Goal: Register for event/course

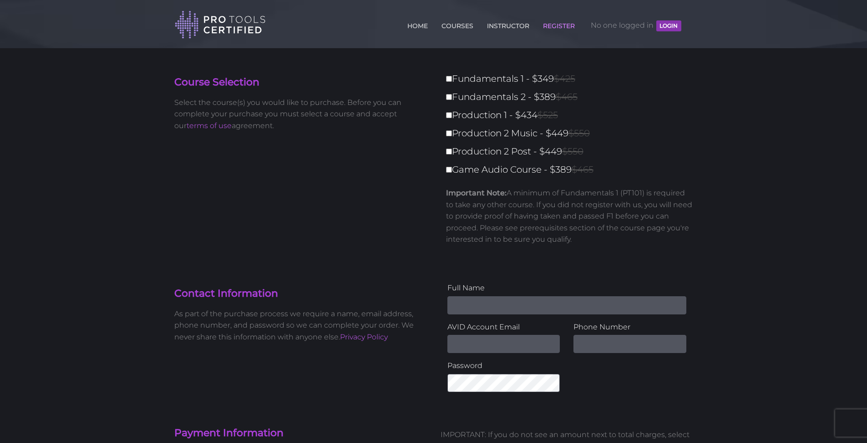
click at [449, 81] on input "Fundamentals 1 - $349 $425" at bounding box center [449, 79] width 6 height 6
checkbox input "true"
type input "349"
click at [454, 24] on link "COURSES" at bounding box center [457, 24] width 36 height 15
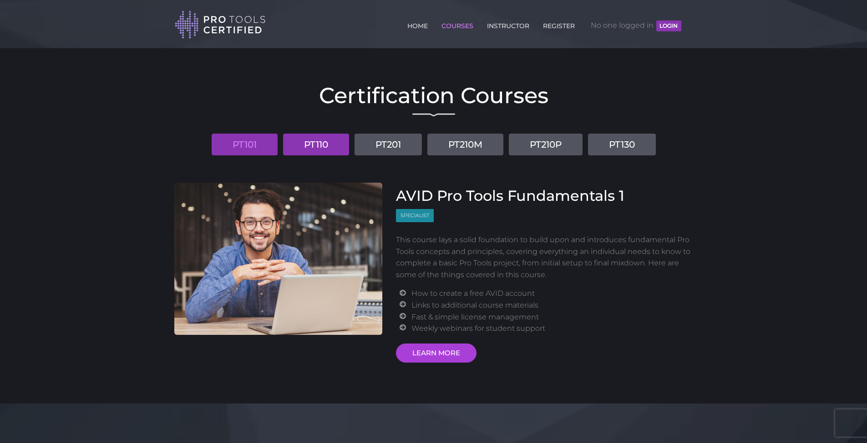
click at [298, 144] on link "PT110" at bounding box center [316, 145] width 66 height 22
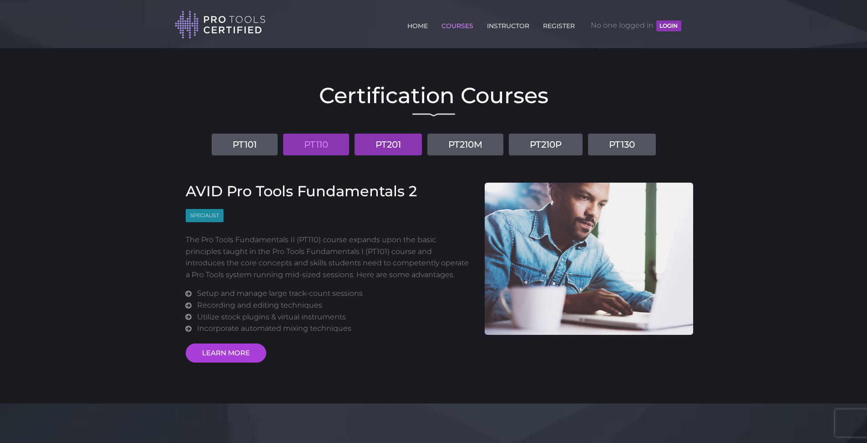
click at [381, 143] on link "PT201" at bounding box center [387, 145] width 67 height 22
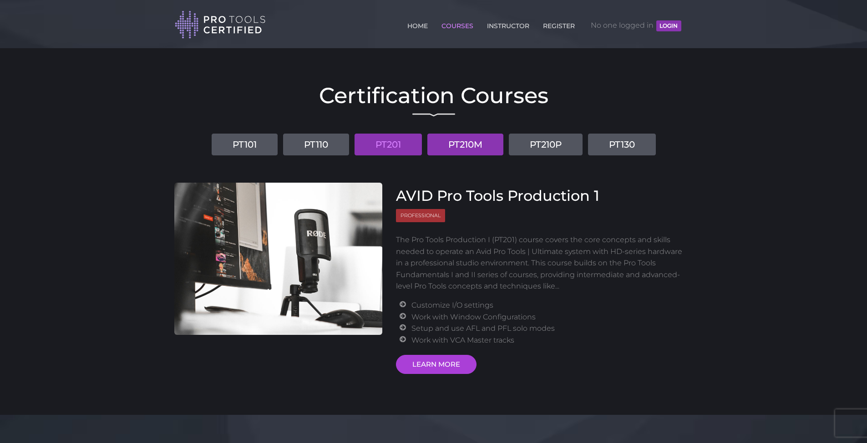
click at [468, 138] on link "PT210M" at bounding box center [465, 145] width 76 height 22
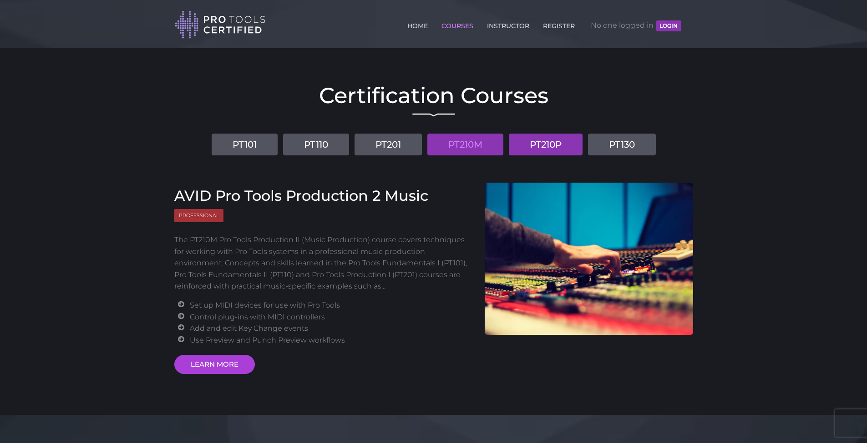
click at [542, 148] on link "PT210P" at bounding box center [546, 145] width 74 height 22
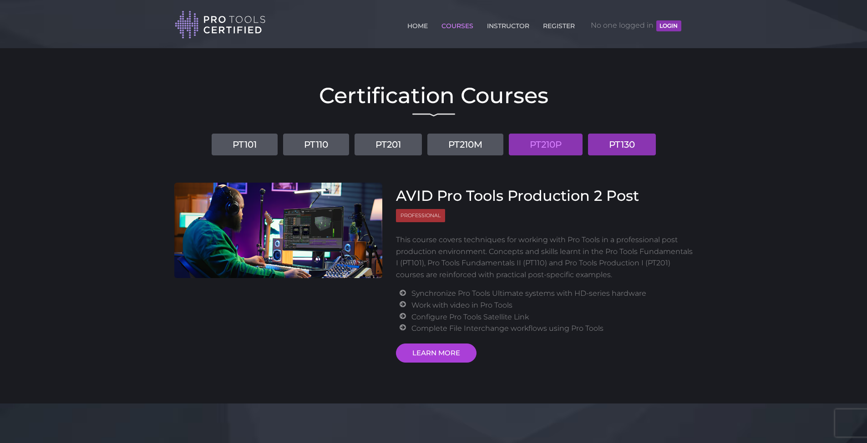
click at [620, 145] on link "PT130" at bounding box center [622, 145] width 68 height 22
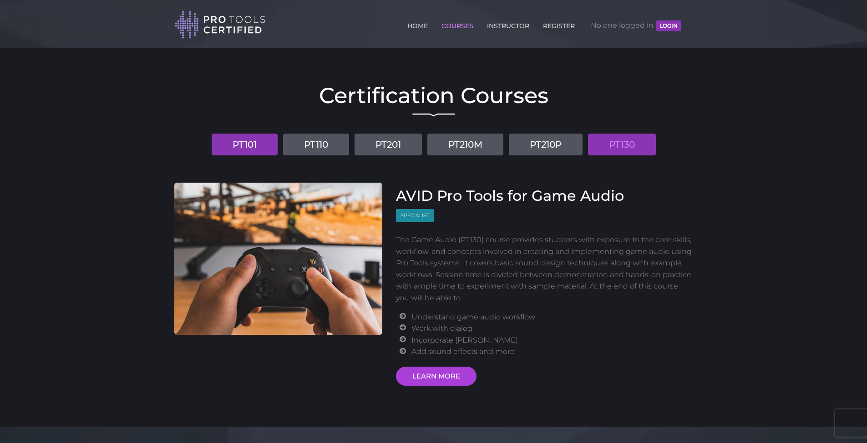
click at [238, 144] on link "PT101" at bounding box center [245, 145] width 66 height 22
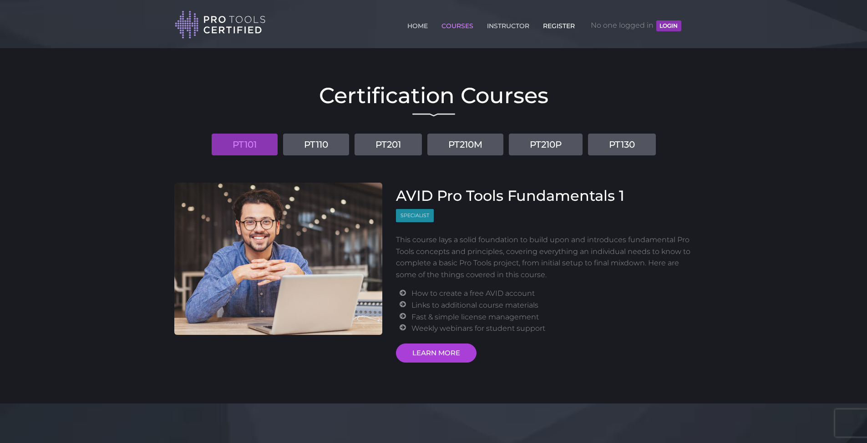
click at [555, 26] on link "REGISTER" at bounding box center [558, 24] width 36 height 15
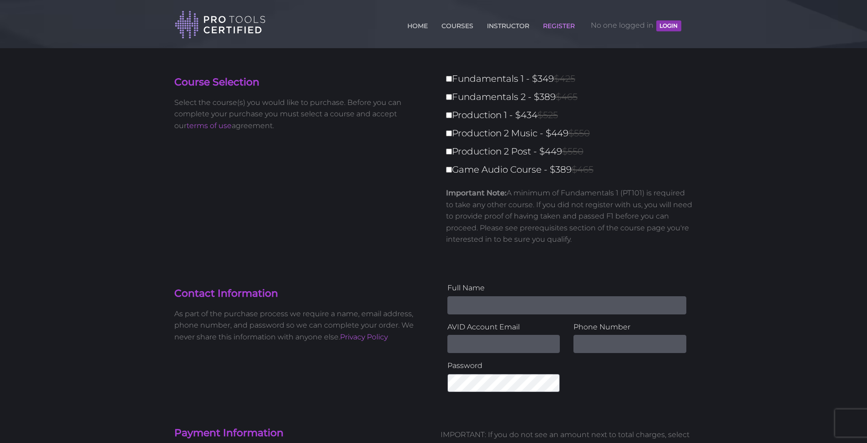
click at [449, 80] on input "Fundamentals 1 - $349 $425" at bounding box center [449, 79] width 6 height 6
checkbox input "true"
type input "349"
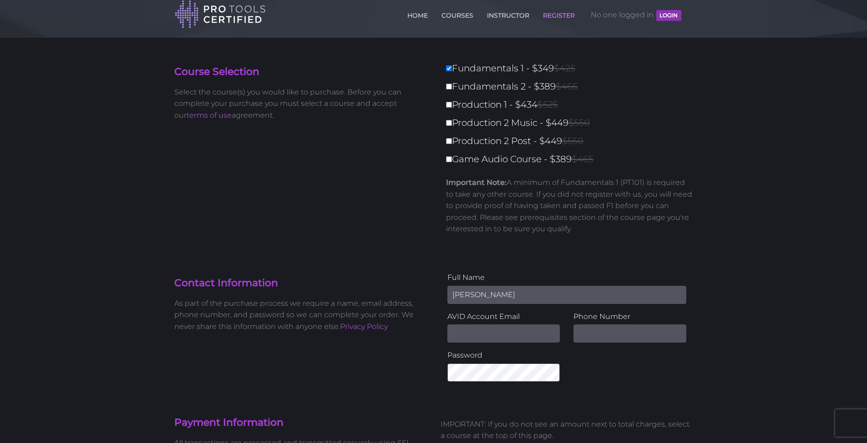
scroll to position [28, 0]
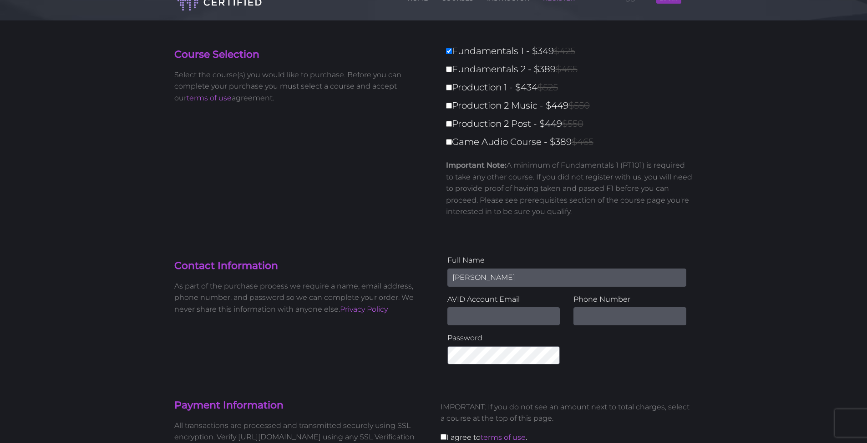
type input "[PERSON_NAME]"
type input "[EMAIL_ADDRESS][DOMAIN_NAME]"
type input "[PHONE_NUMBER]"
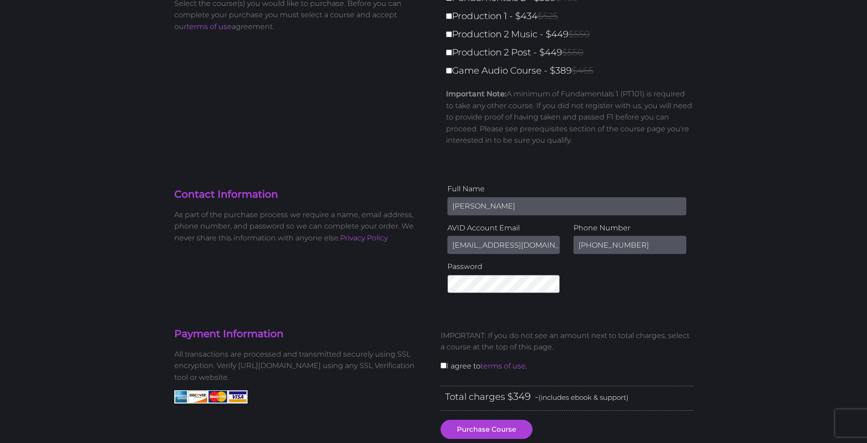
scroll to position [127, 0]
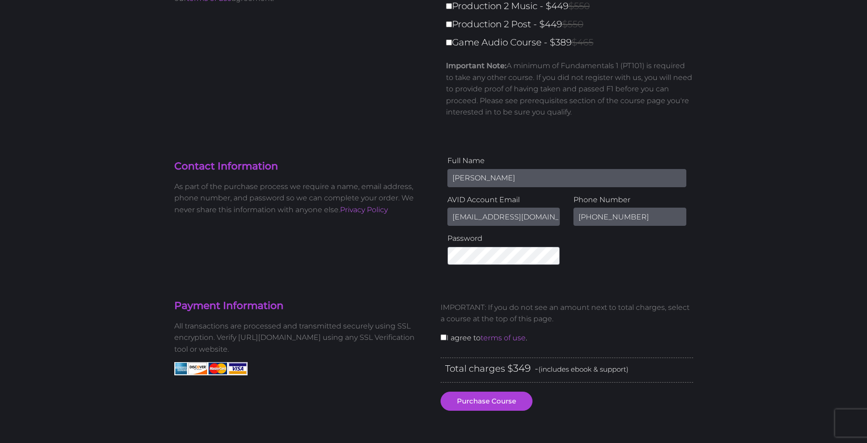
click at [442, 335] on input "checkbox" at bounding box center [443, 338] width 6 height 6
checkbox input "true"
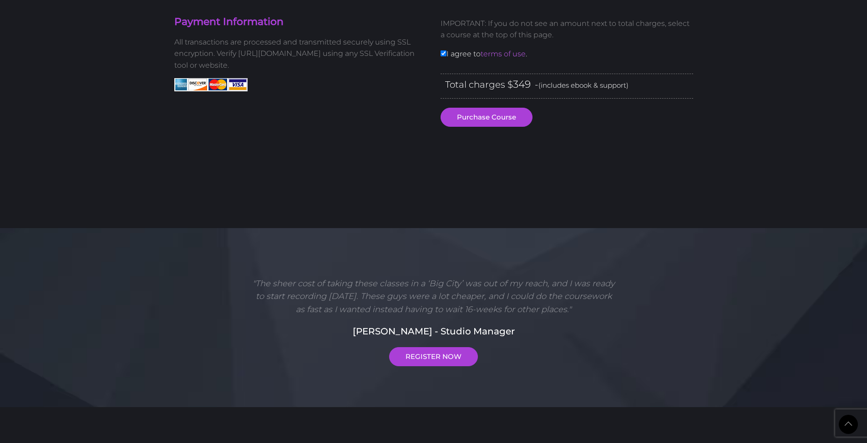
scroll to position [594, 0]
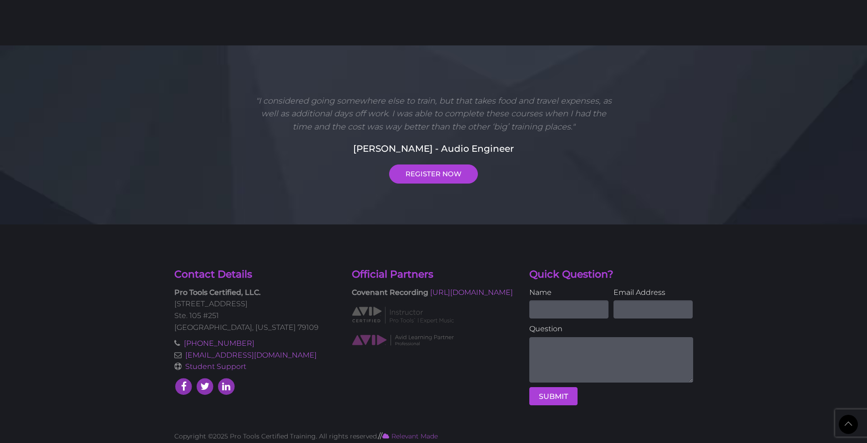
click at [413, 288] on strong "Covenant Recording" at bounding box center [390, 292] width 76 height 9
click at [430, 297] on link "[URL][DOMAIN_NAME]" at bounding box center [471, 292] width 83 height 9
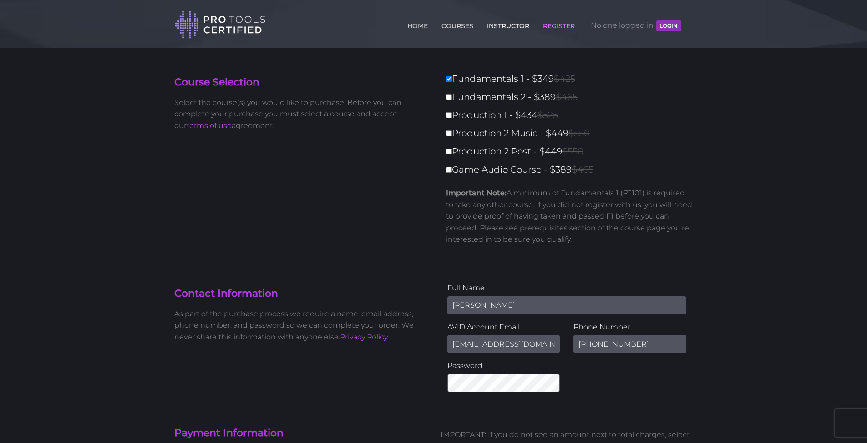
click at [499, 24] on link "INSTRUCTOR" at bounding box center [507, 24] width 47 height 15
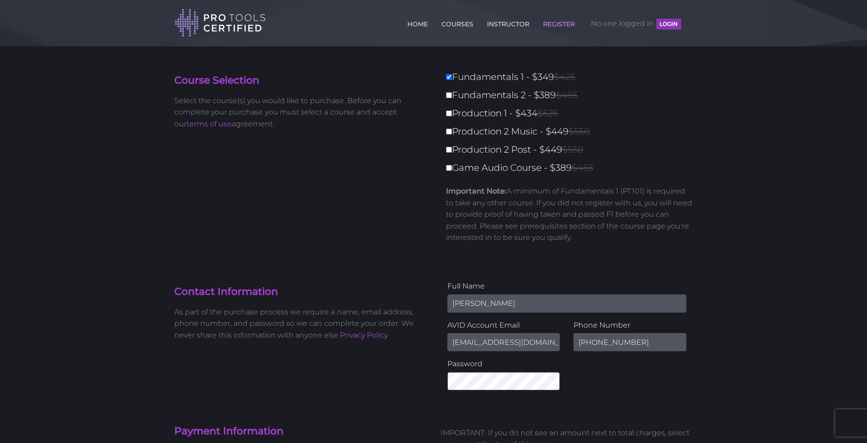
scroll to position [67, 0]
